Goal: Task Accomplishment & Management: Complete application form

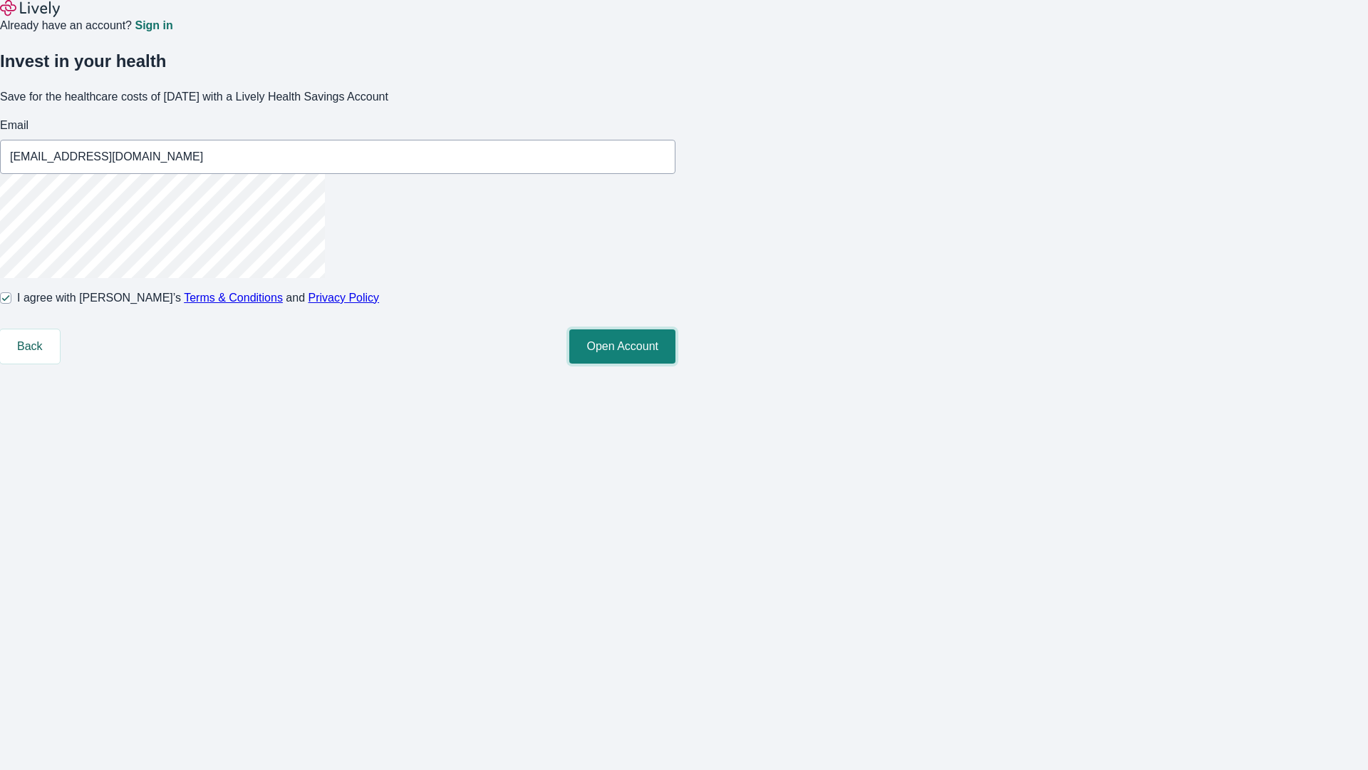
click at [676, 363] on button "Open Account" at bounding box center [622, 346] width 106 height 34
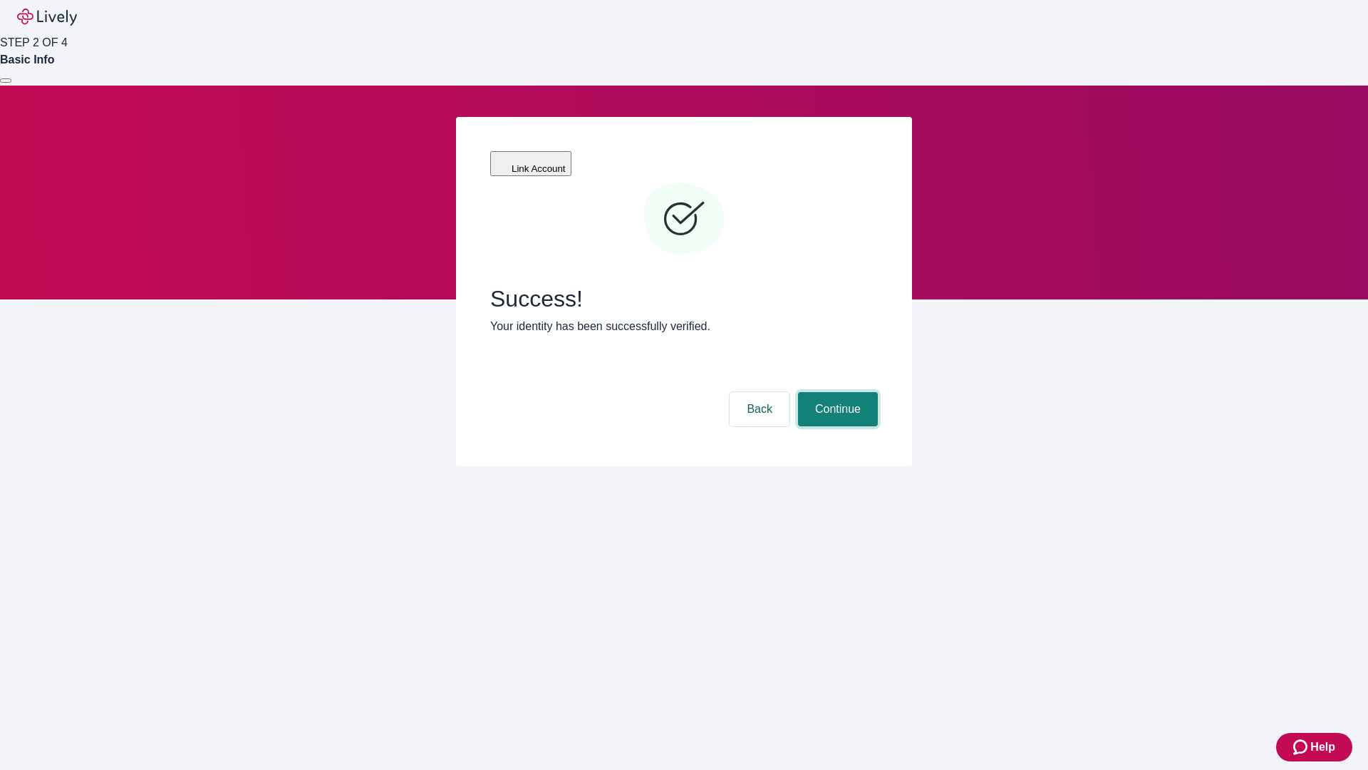
click at [836, 392] on button "Continue" at bounding box center [838, 409] width 80 height 34
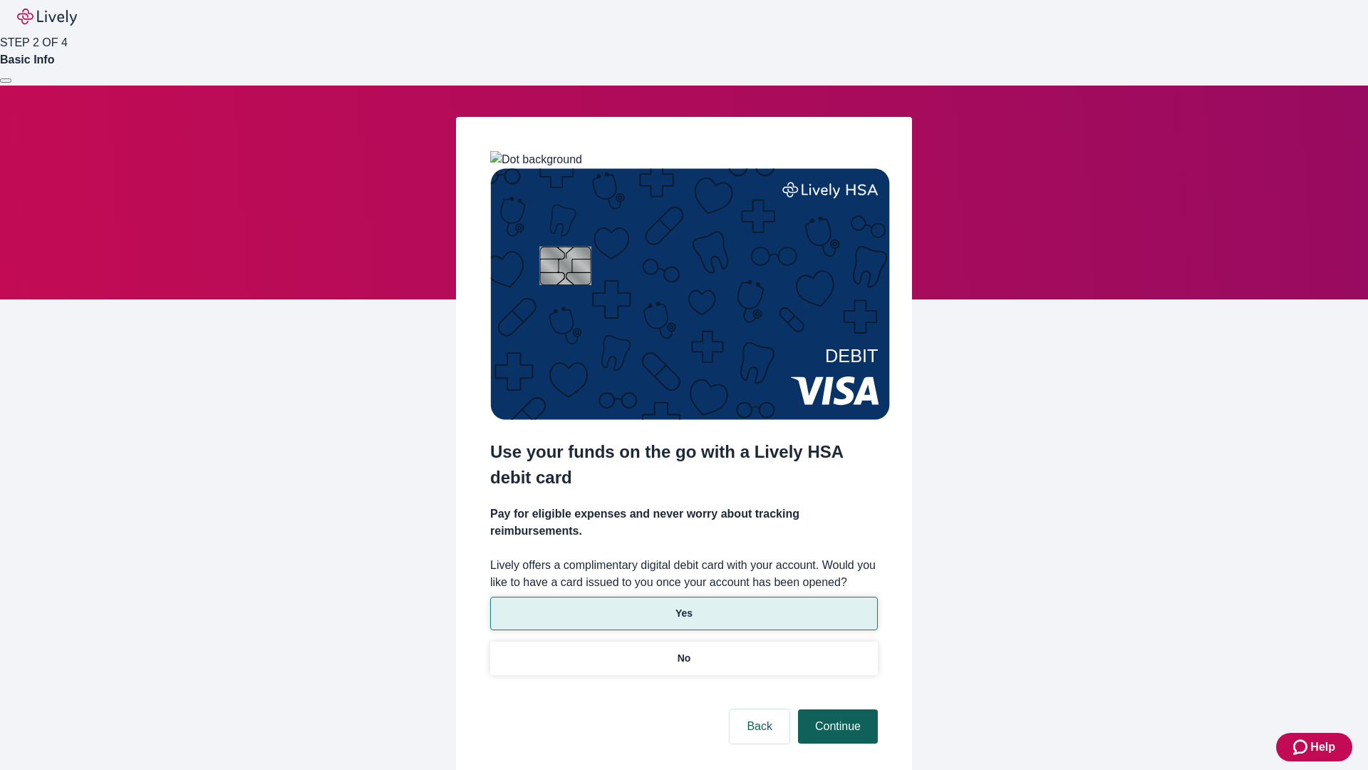
click at [683, 606] on p "Yes" at bounding box center [684, 613] width 17 height 15
click at [836, 709] on button "Continue" at bounding box center [838, 726] width 80 height 34
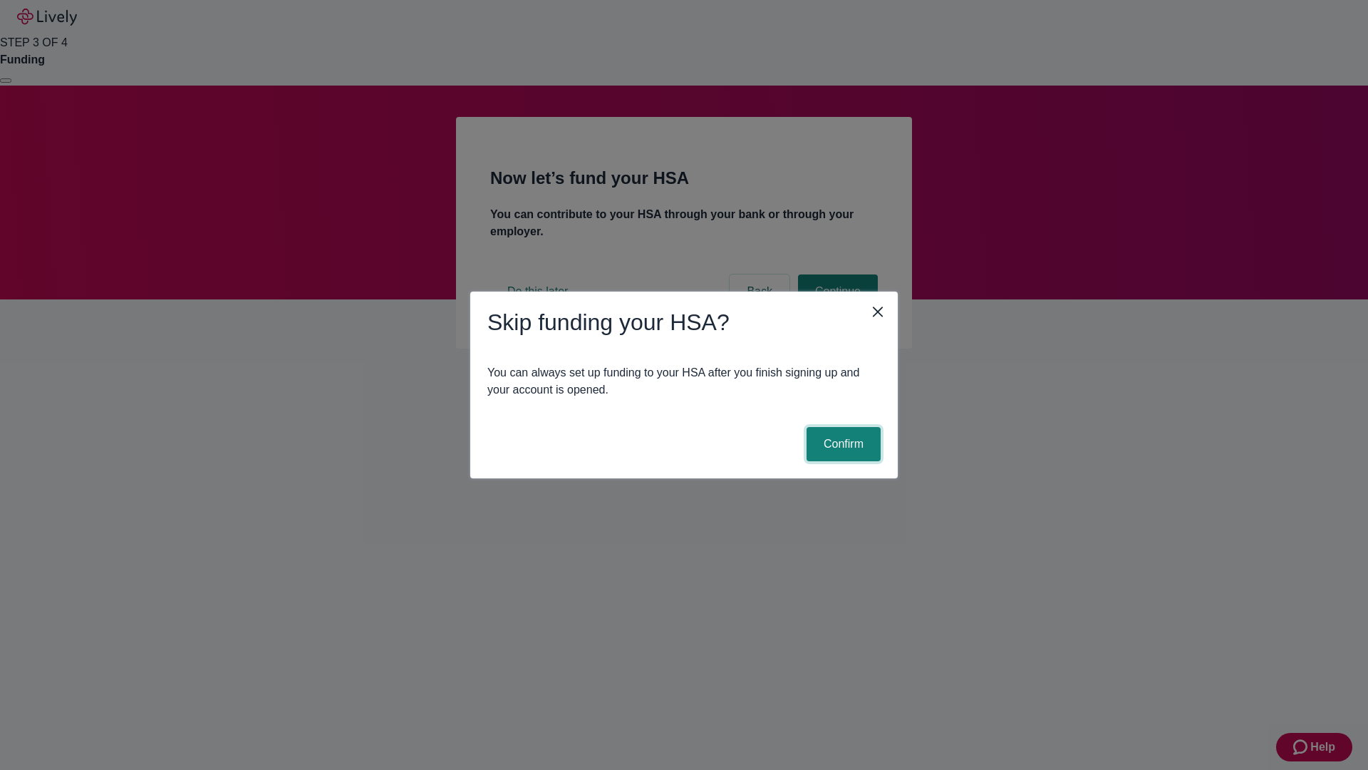
click at [842, 444] on button "Confirm" at bounding box center [844, 444] width 74 height 34
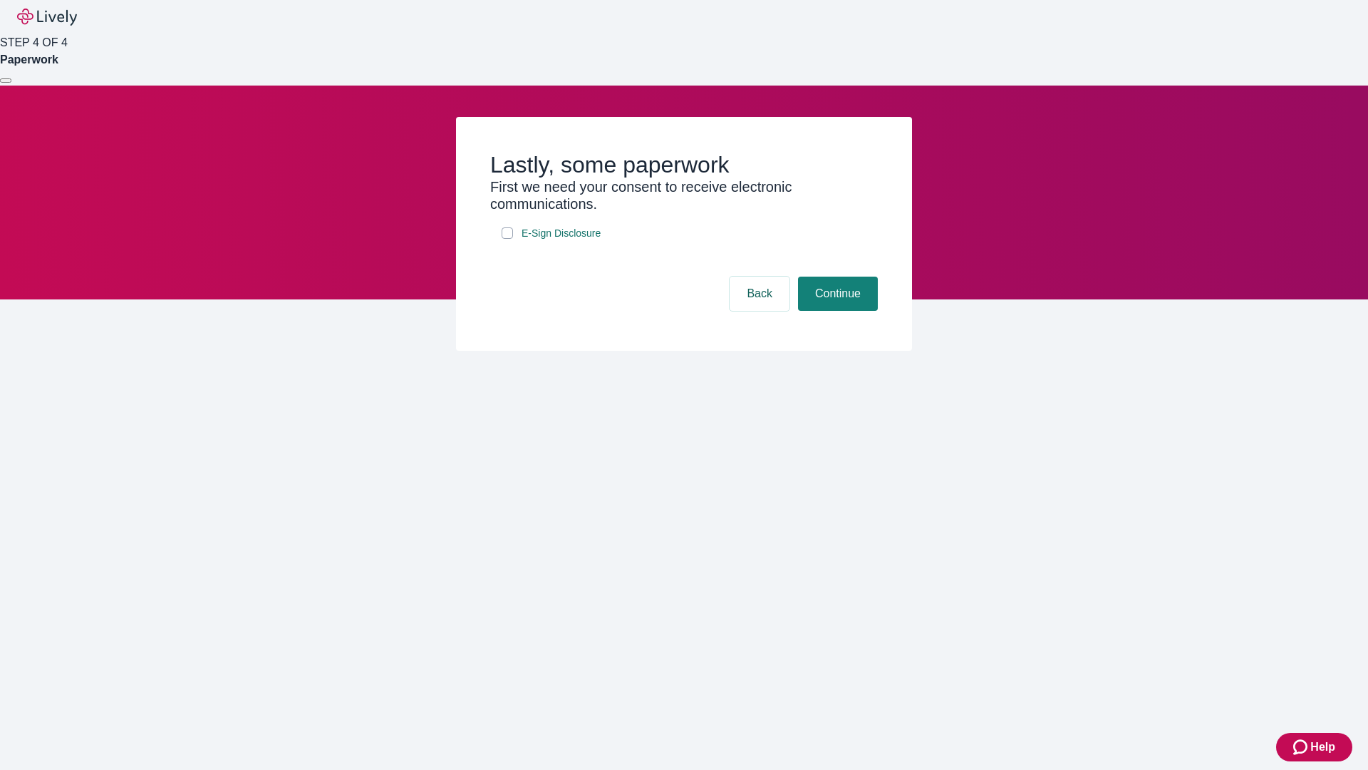
click at [507, 239] on input "E-Sign Disclosure" at bounding box center [507, 232] width 11 height 11
checkbox input "true"
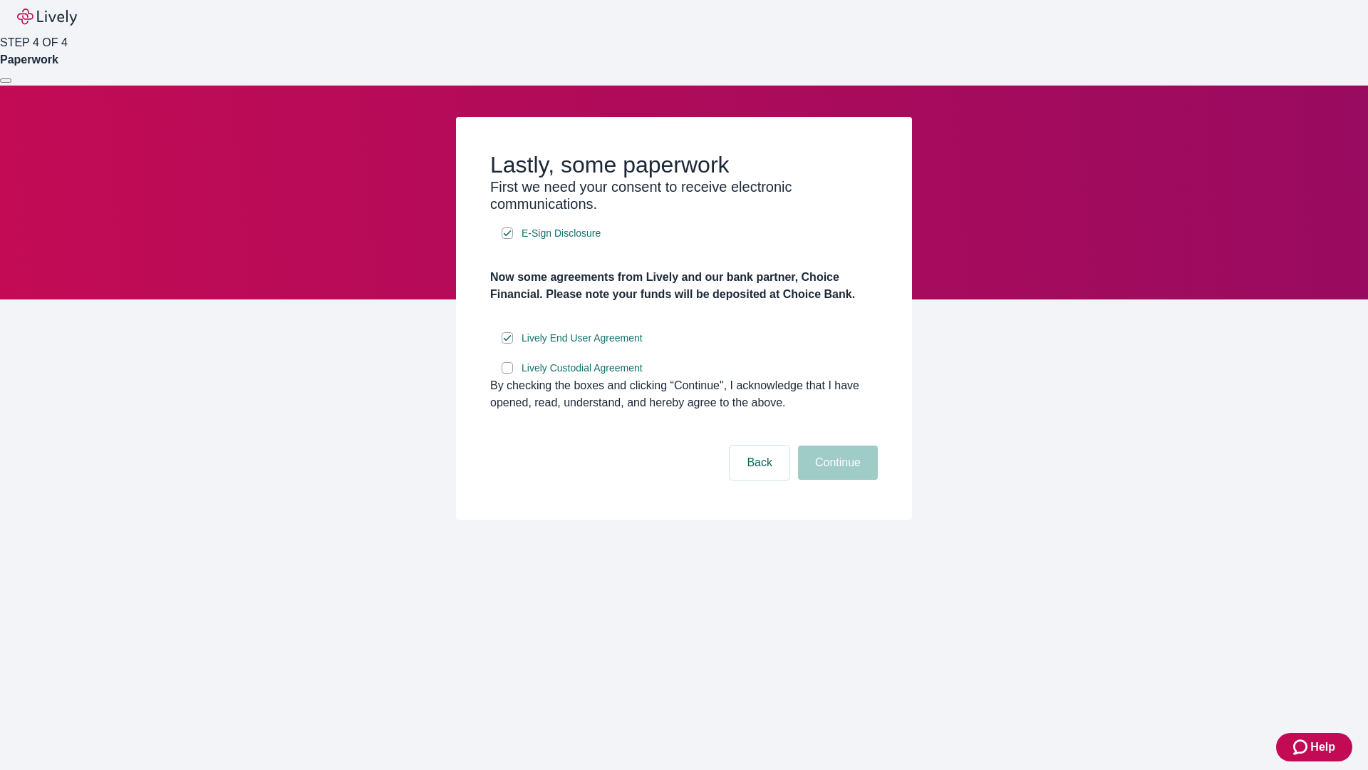
click at [507, 373] on input "Lively Custodial Agreement" at bounding box center [507, 367] width 11 height 11
checkbox input "true"
click at [836, 480] on button "Continue" at bounding box center [838, 462] width 80 height 34
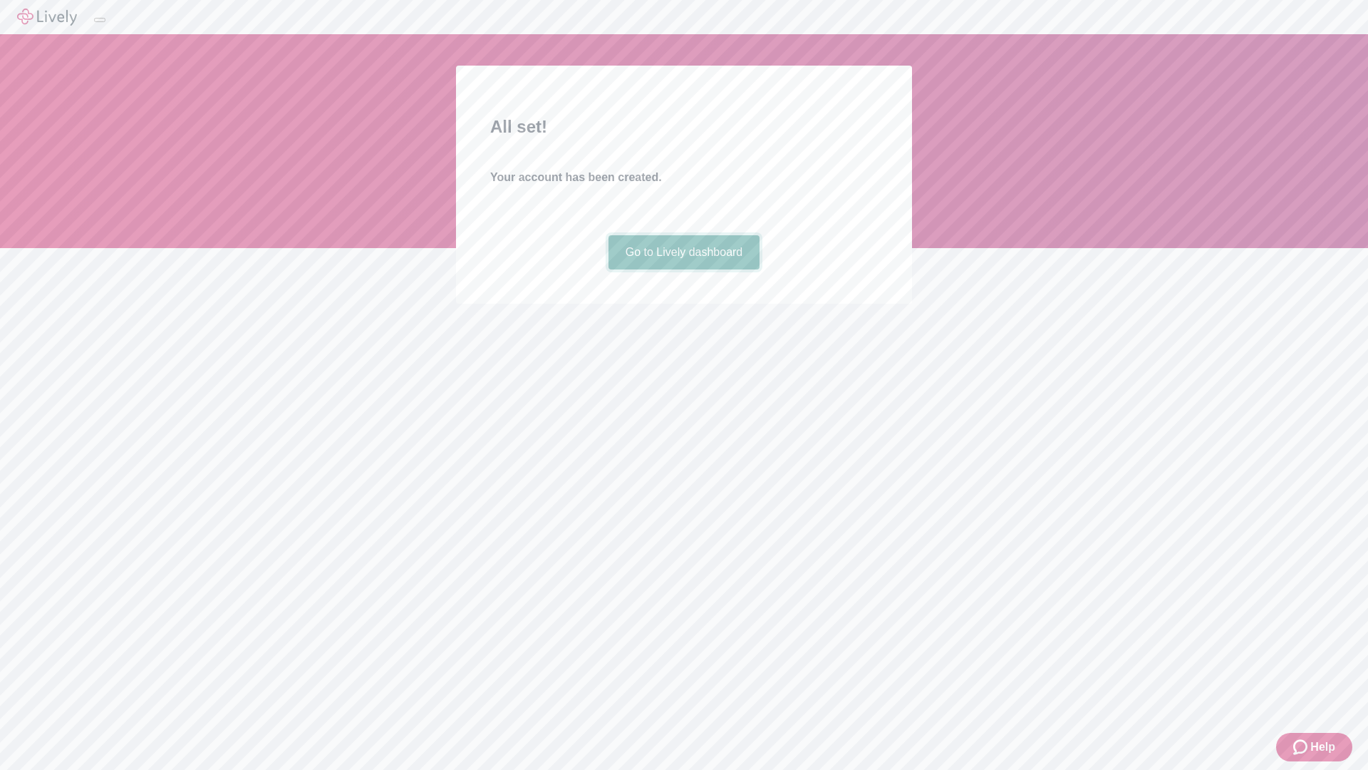
click at [683, 269] on link "Go to Lively dashboard" at bounding box center [685, 252] width 152 height 34
